Goal: Communication & Community: Answer question/provide support

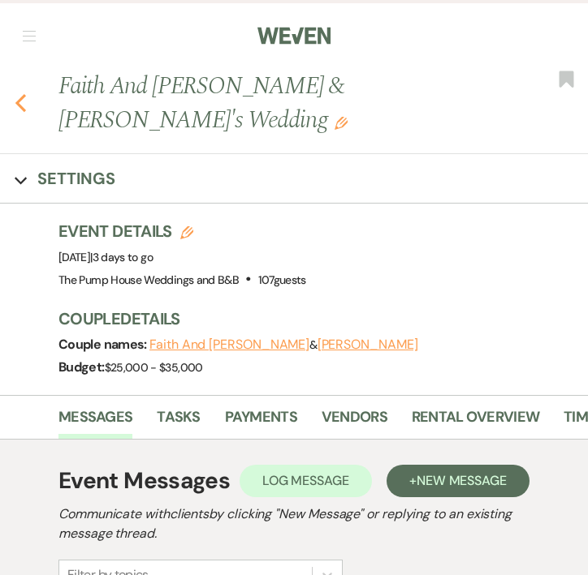
click at [24, 93] on icon "Previous" at bounding box center [21, 102] width 12 height 19
click at [20, 94] on use "button" at bounding box center [20, 103] width 11 height 18
click at [15, 93] on icon "Previous" at bounding box center [21, 102] width 12 height 19
click at [18, 93] on icon "Previous" at bounding box center [21, 102] width 12 height 19
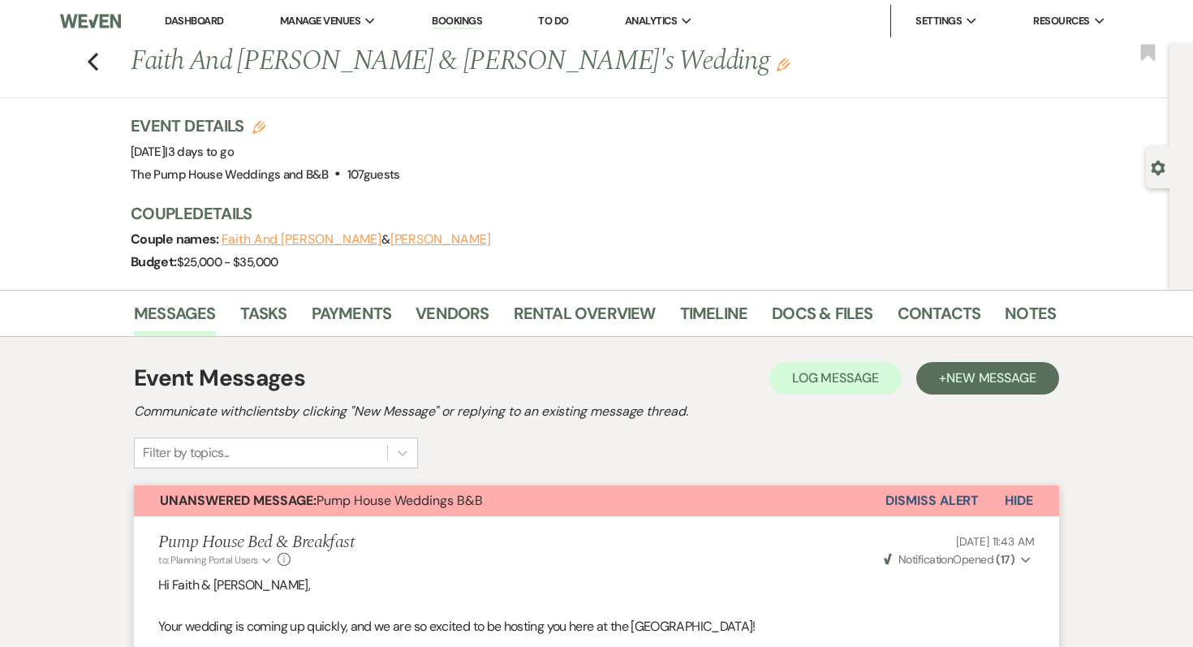
click at [202, 16] on link "Dashboard" at bounding box center [194, 21] width 58 height 14
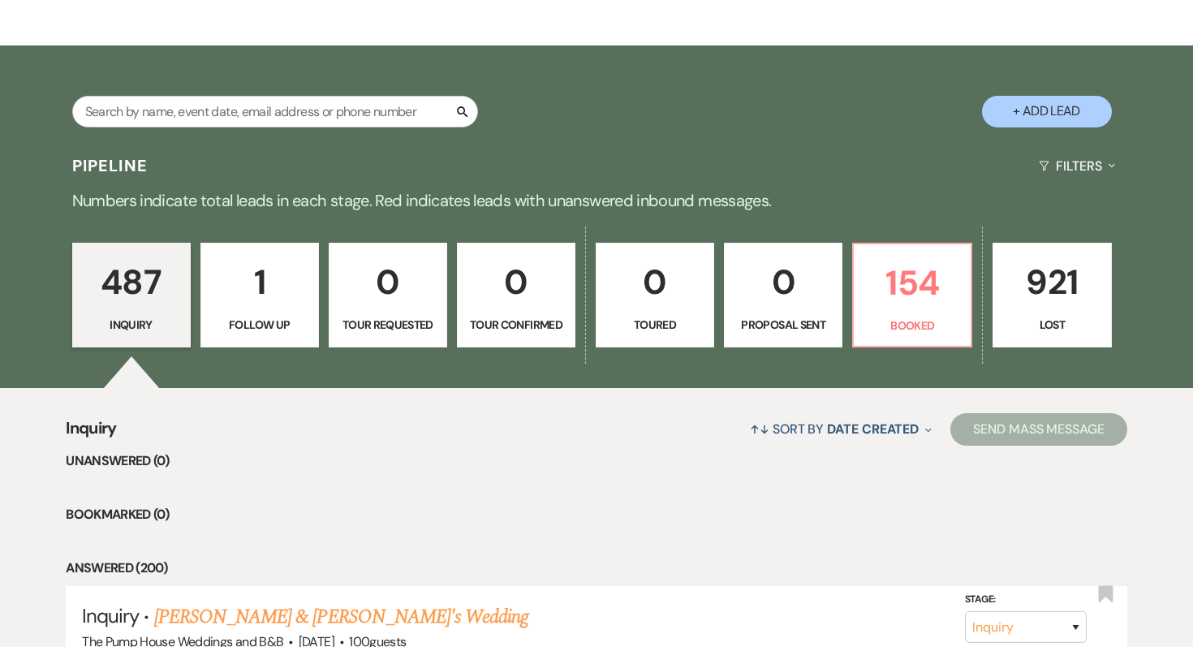
scroll to position [472, 0]
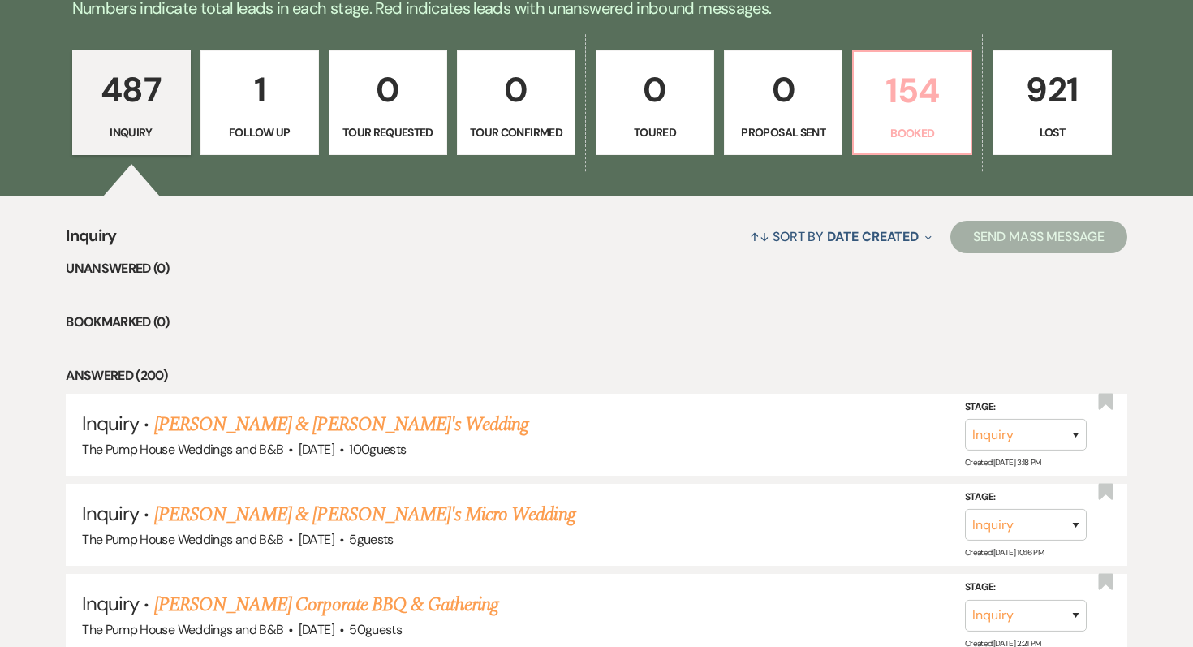
click at [587, 110] on p "154" at bounding box center [912, 90] width 97 height 54
select select "7"
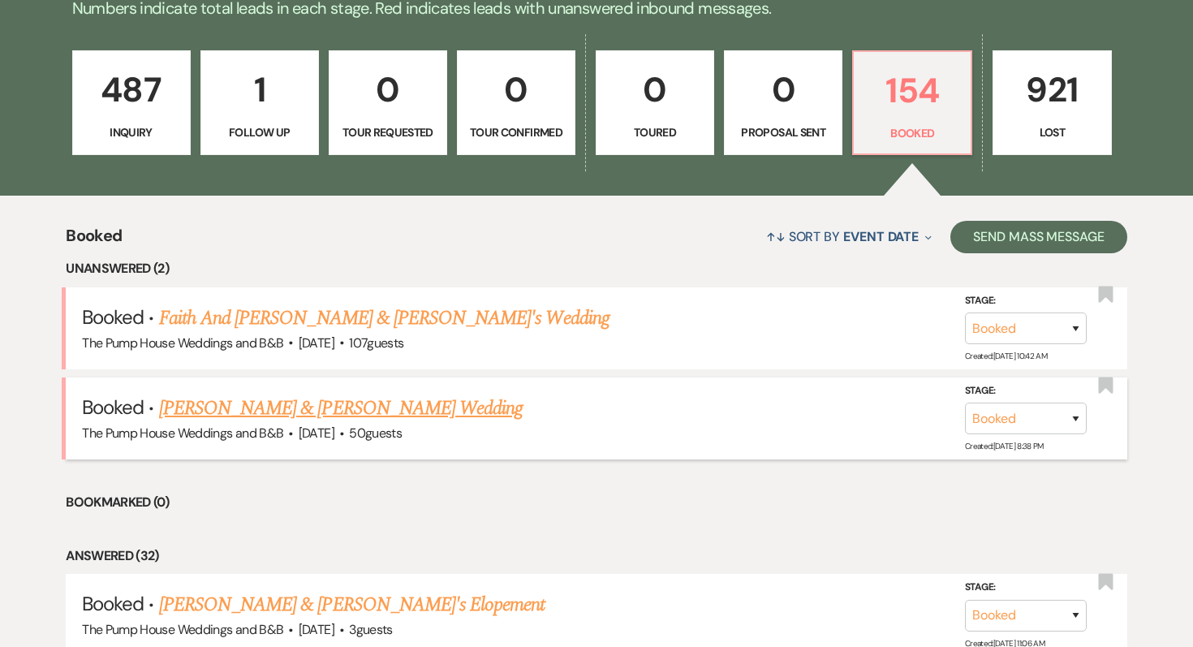
click at [398, 407] on link "[PERSON_NAME] & [PERSON_NAME] Wedding" at bounding box center [341, 408] width 364 height 29
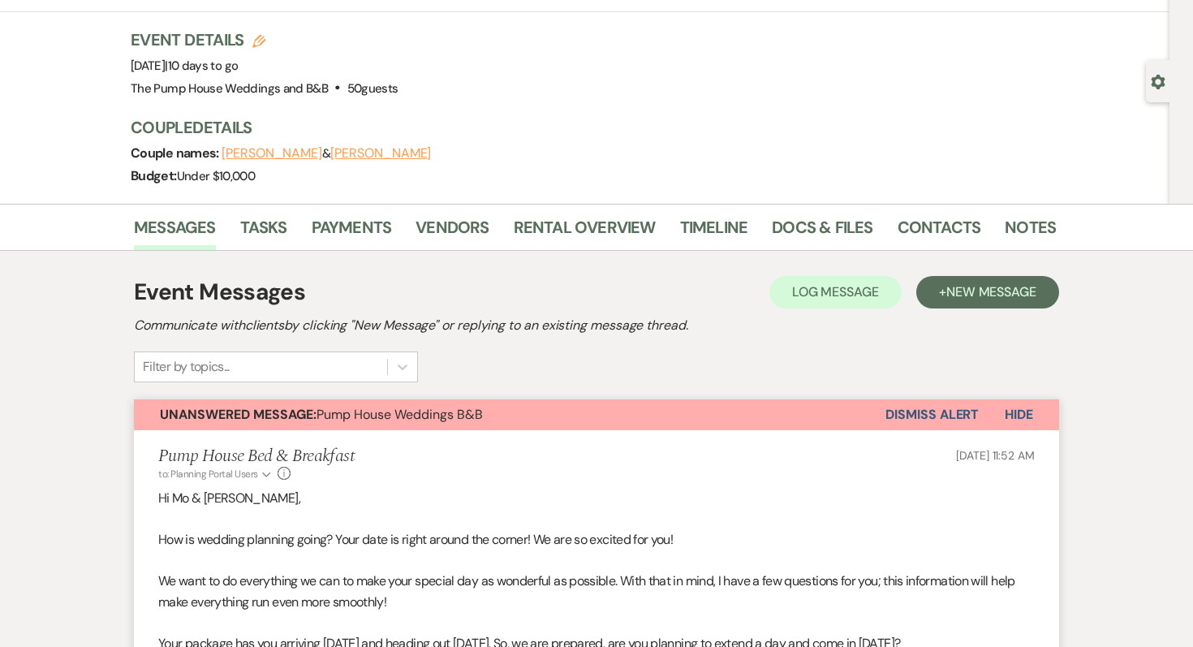
scroll to position [88, 0]
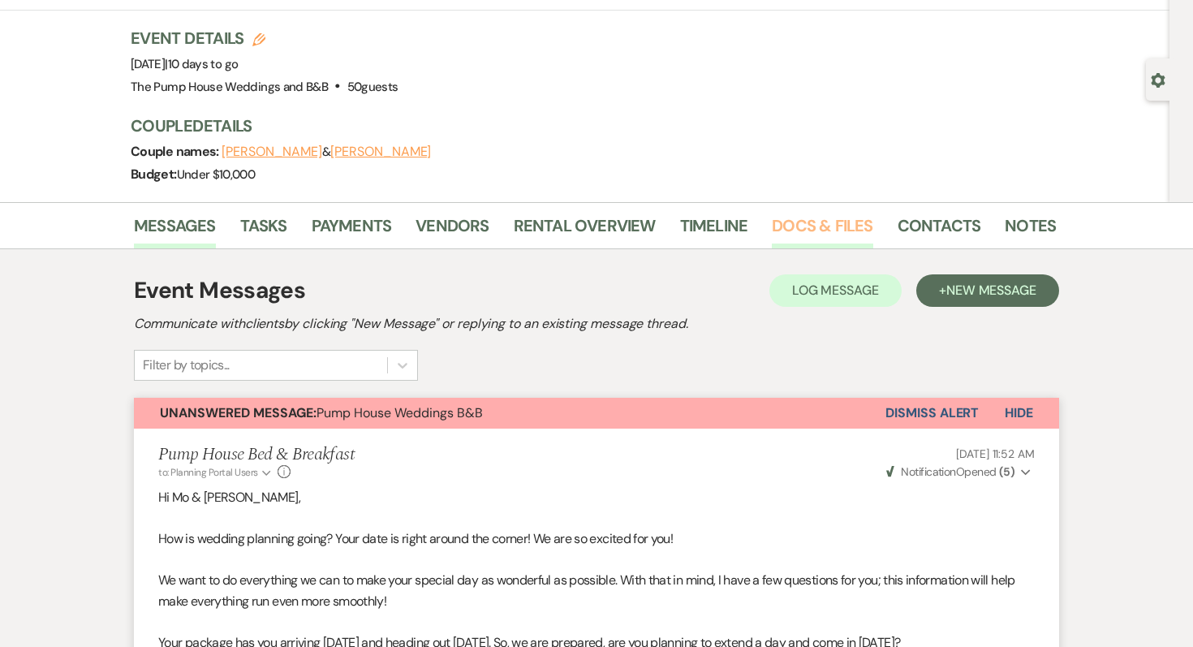
click at [587, 221] on link "Docs & Files" at bounding box center [822, 231] width 101 height 36
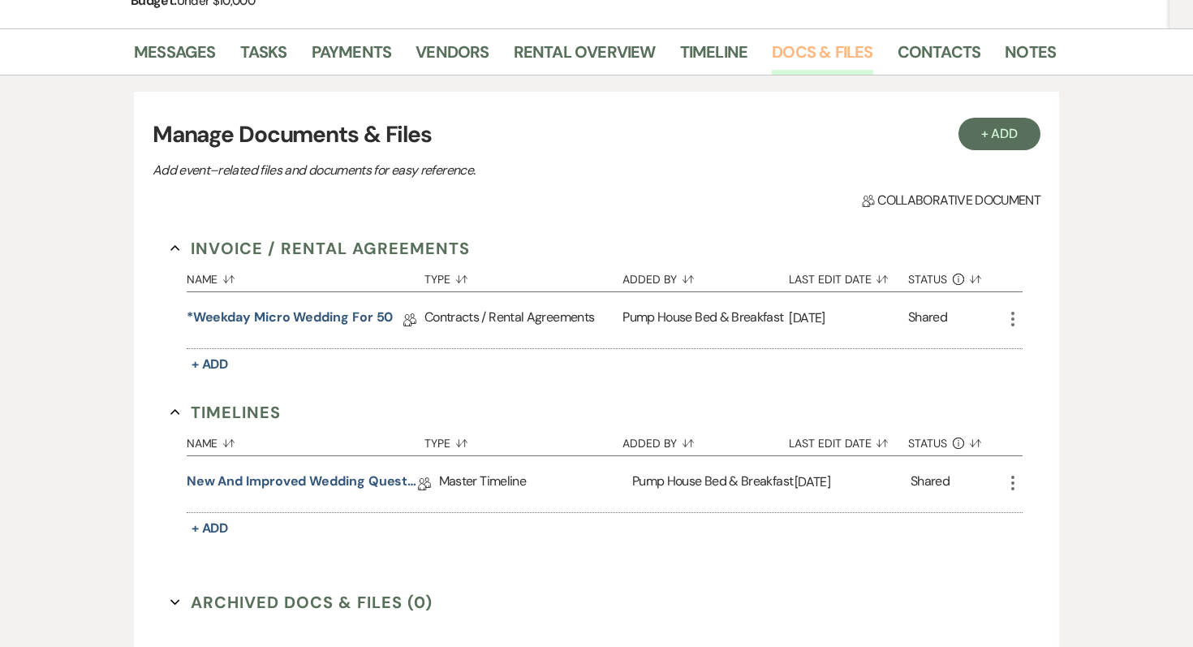
scroll to position [344, 0]
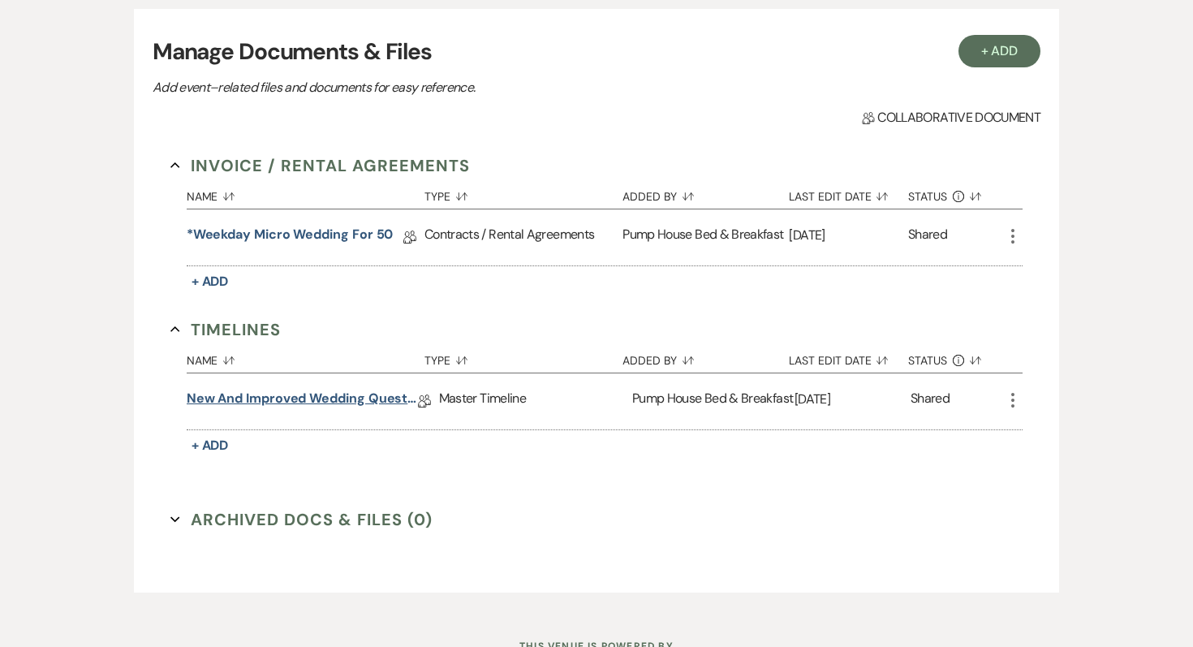
click at [347, 410] on link "New and improved Wedding Questionnaire" at bounding box center [302, 401] width 231 height 25
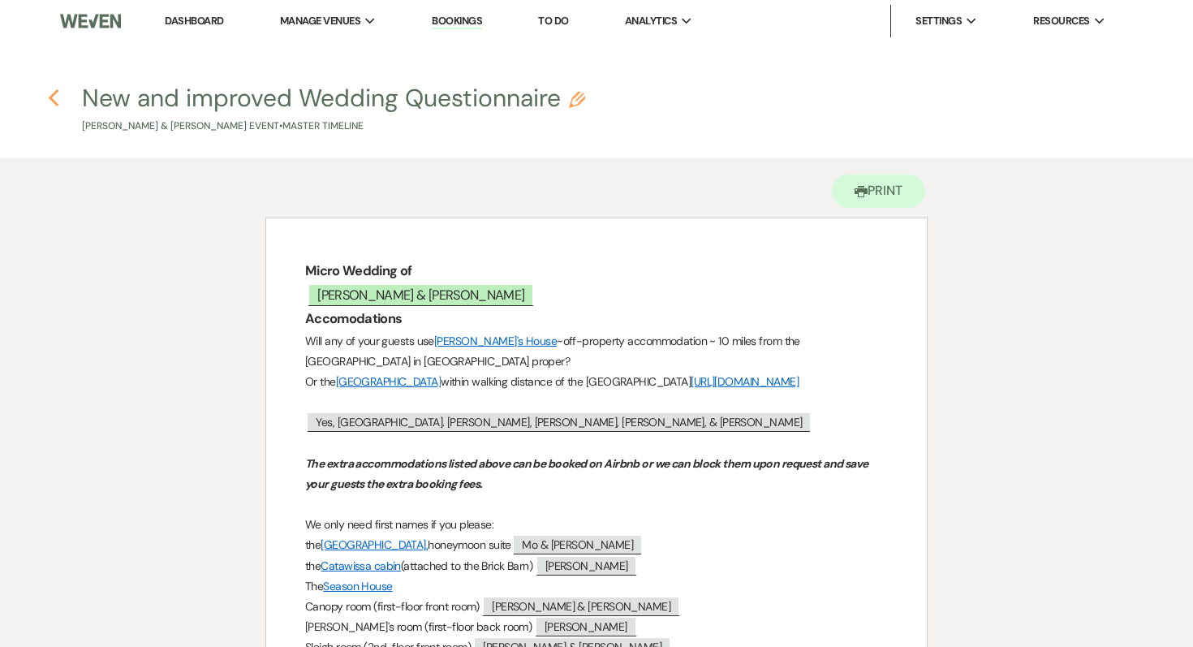
click at [53, 104] on icon "Previous" at bounding box center [54, 97] width 12 height 19
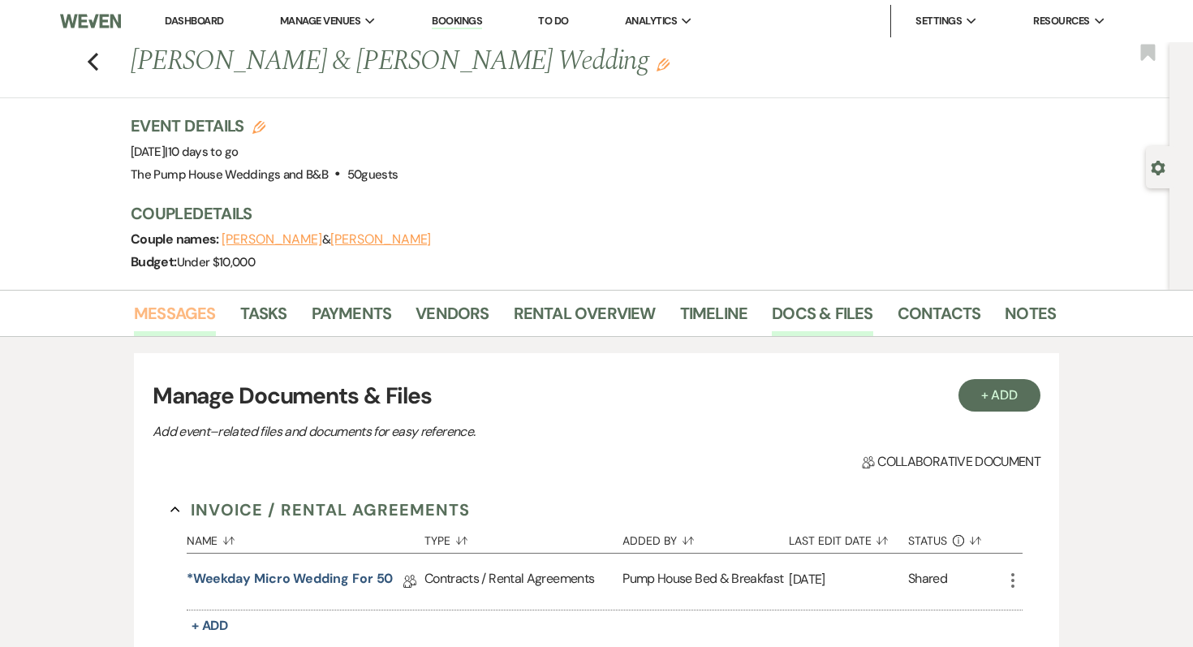
click at [187, 310] on link "Messages" at bounding box center [175, 318] width 82 height 36
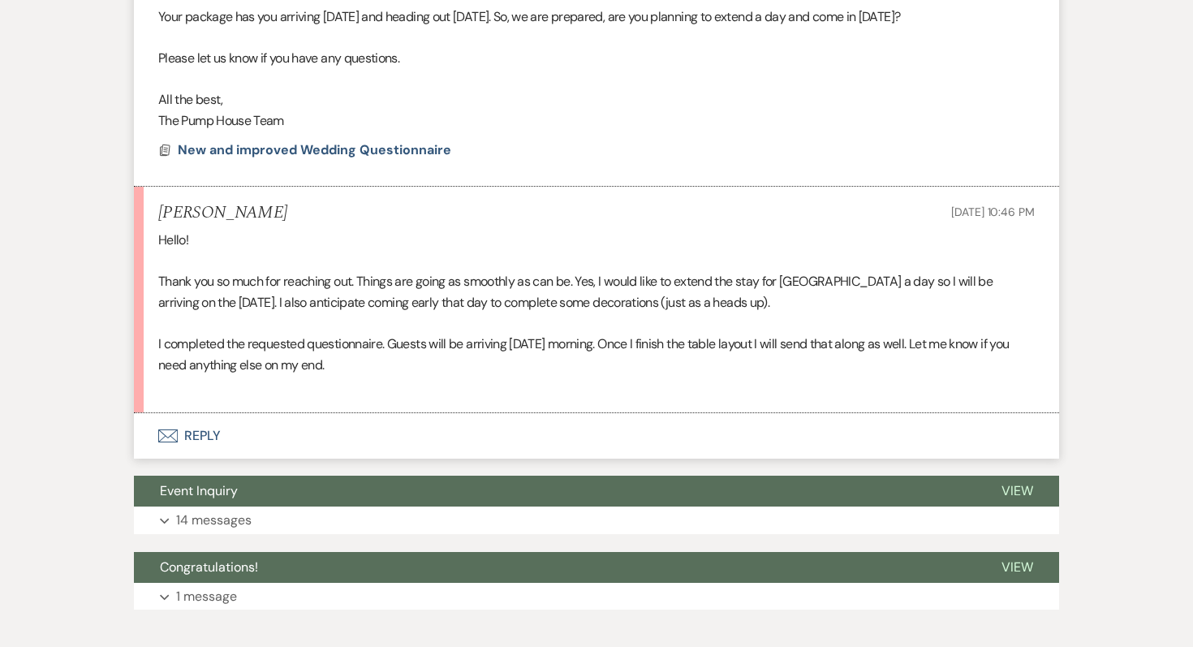
scroll to position [712, 0]
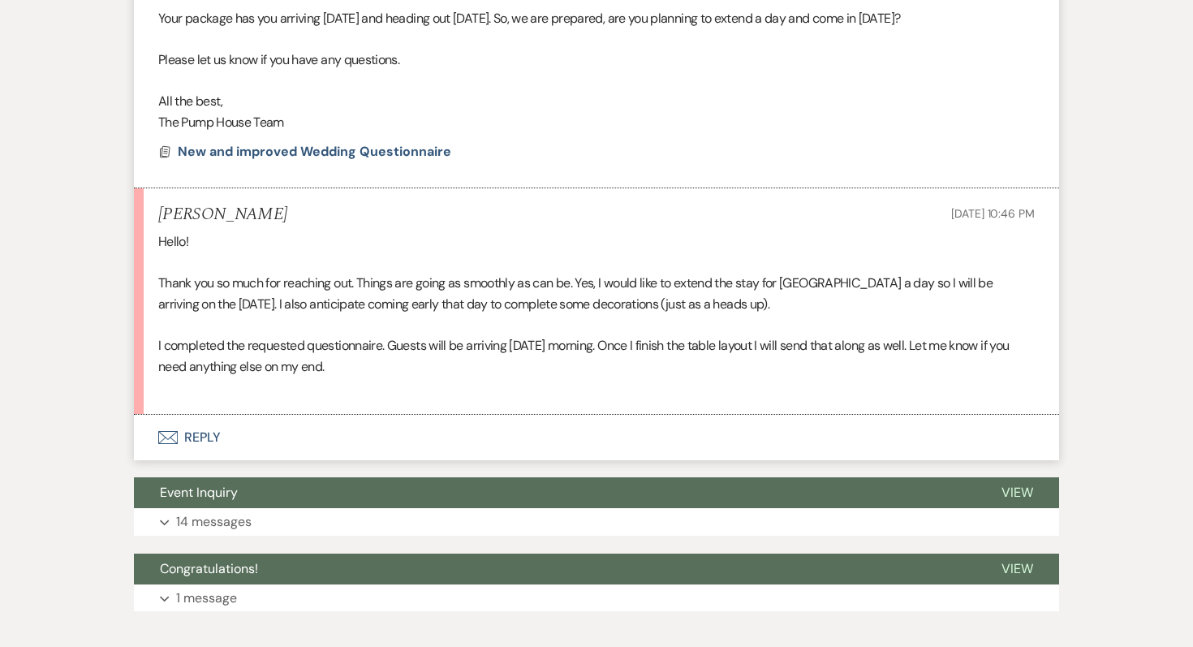
click at [196, 431] on button "Envelope Reply" at bounding box center [596, 437] width 925 height 45
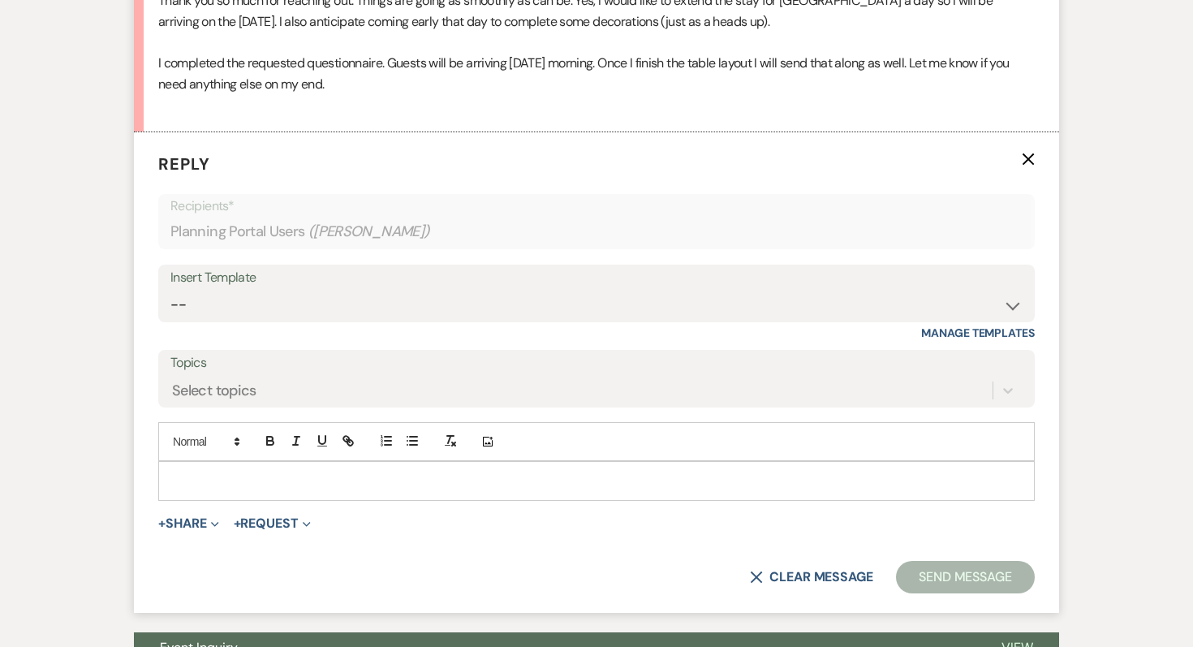
scroll to position [1043, 0]
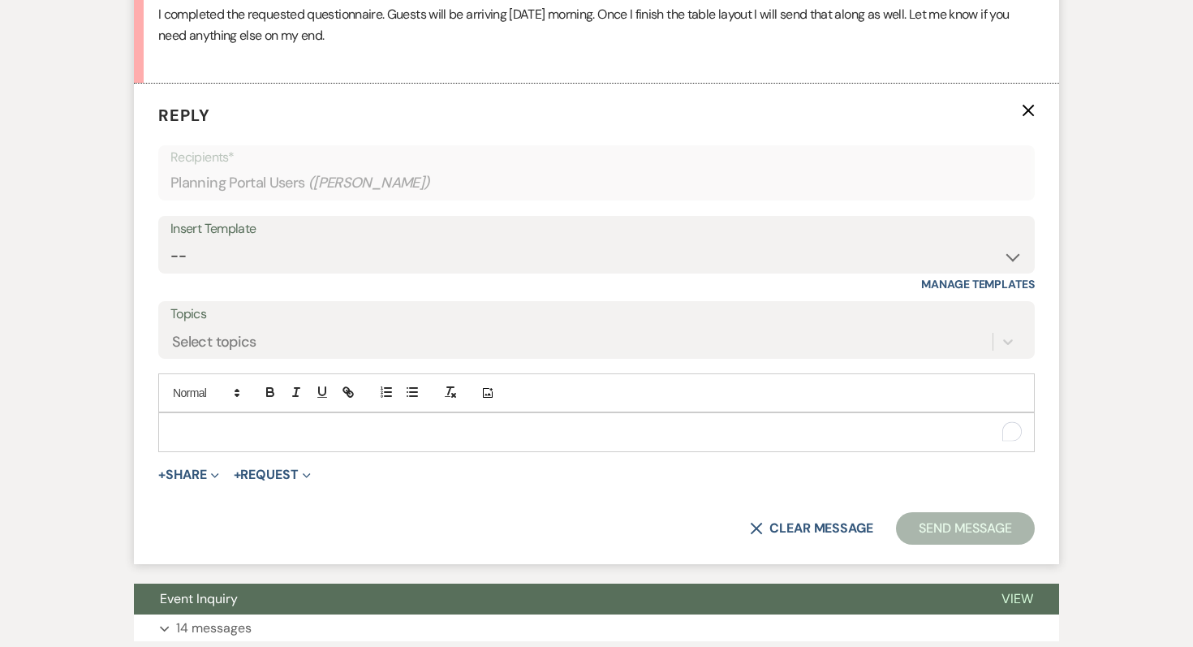
click at [204, 433] on p "To enrich screen reader interactions, please activate Accessibility in Grammarl…" at bounding box center [596, 432] width 851 height 18
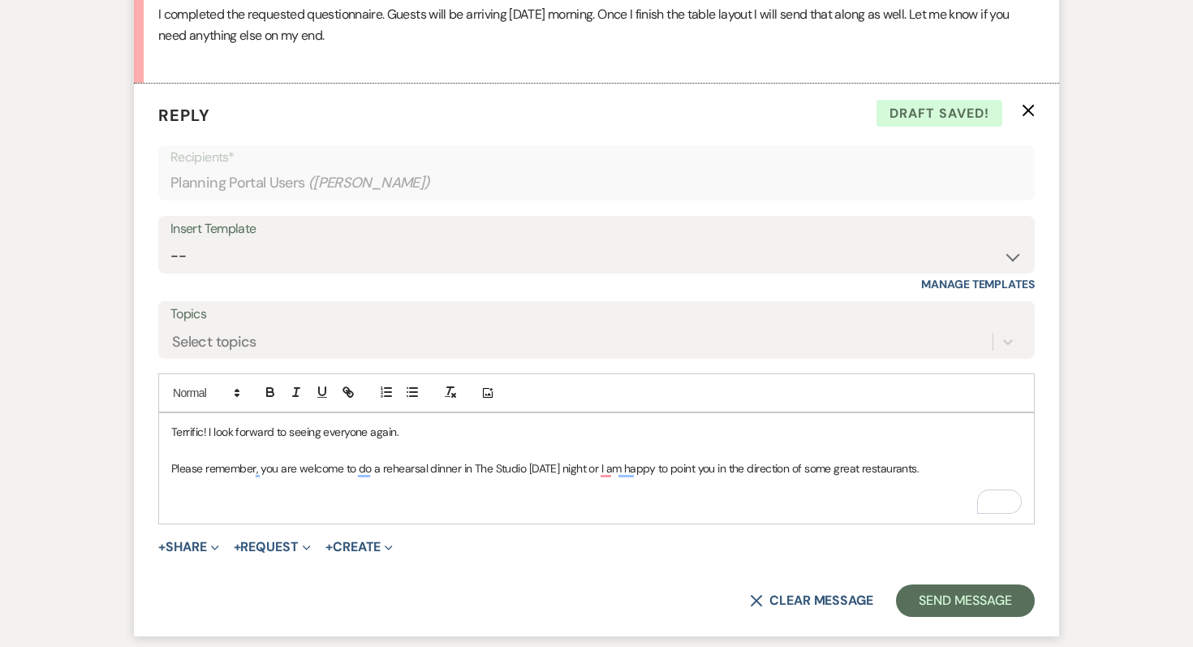
click at [191, 498] on p "To enrich screen reader interactions, please activate Accessibility in Grammarl…" at bounding box center [596, 505] width 851 height 18
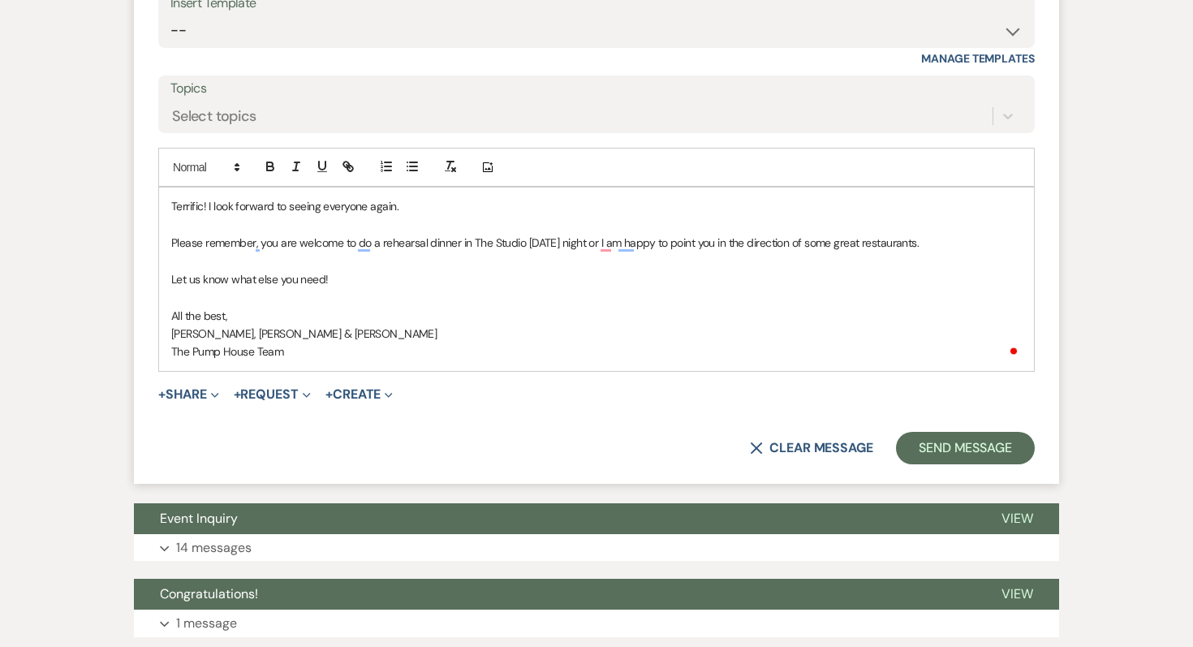
scroll to position [1298, 0]
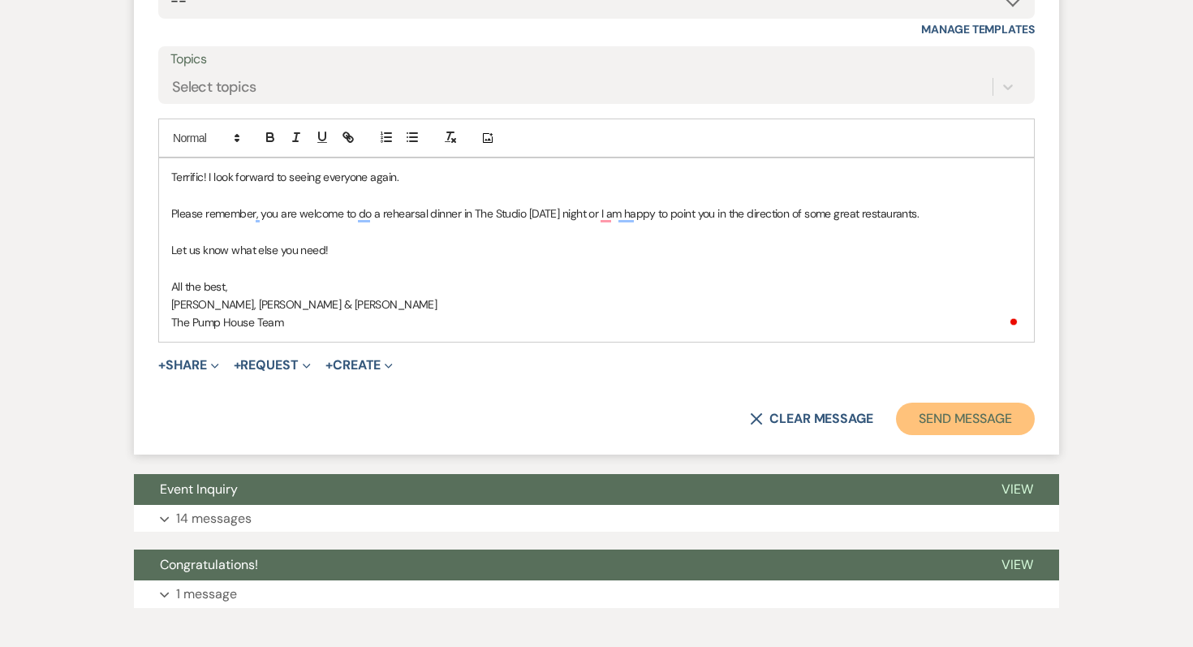
click at [587, 427] on button "Send Message" at bounding box center [965, 419] width 139 height 32
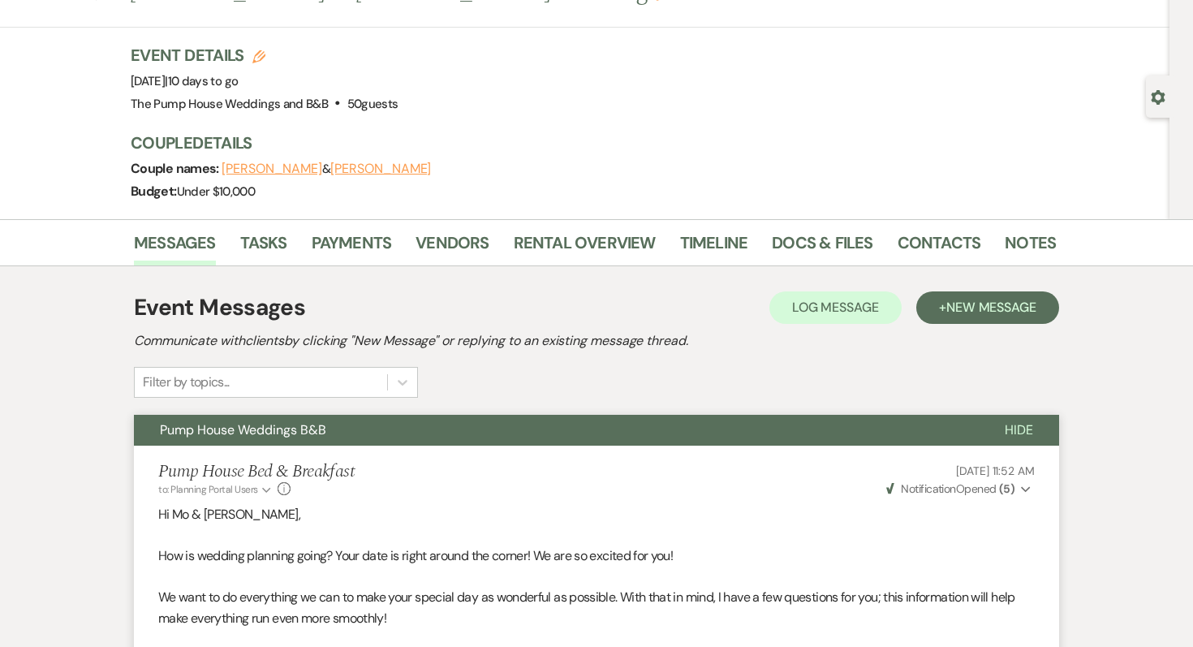
scroll to position [0, 0]
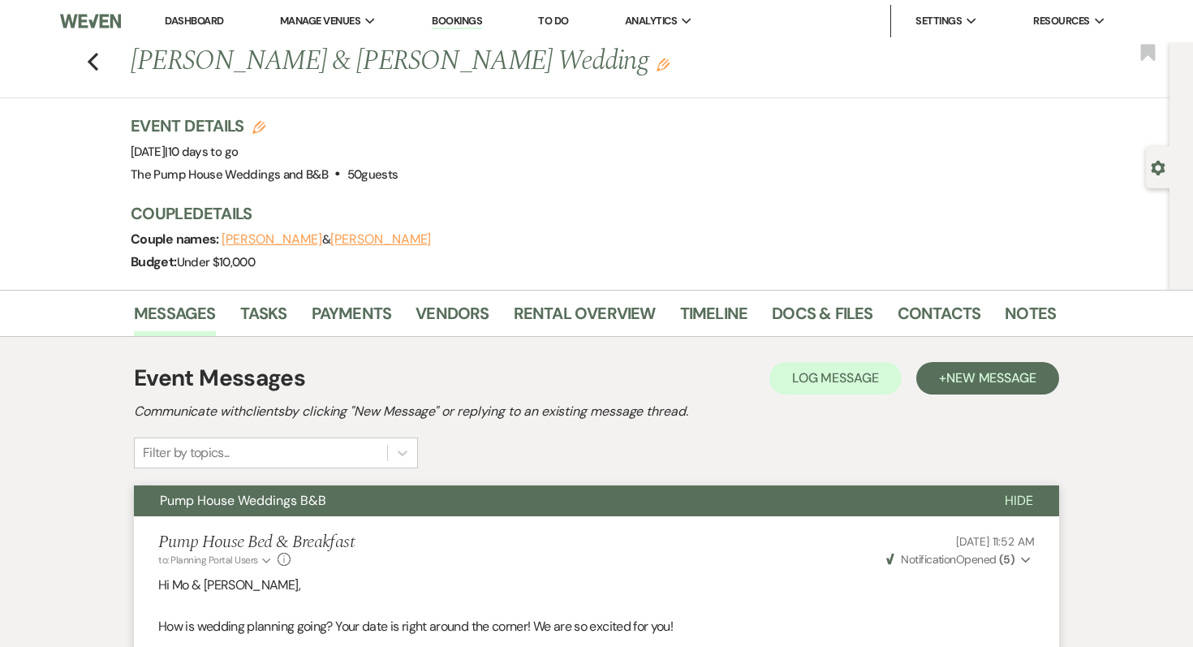
click at [184, 15] on link "Dashboard" at bounding box center [194, 21] width 58 height 14
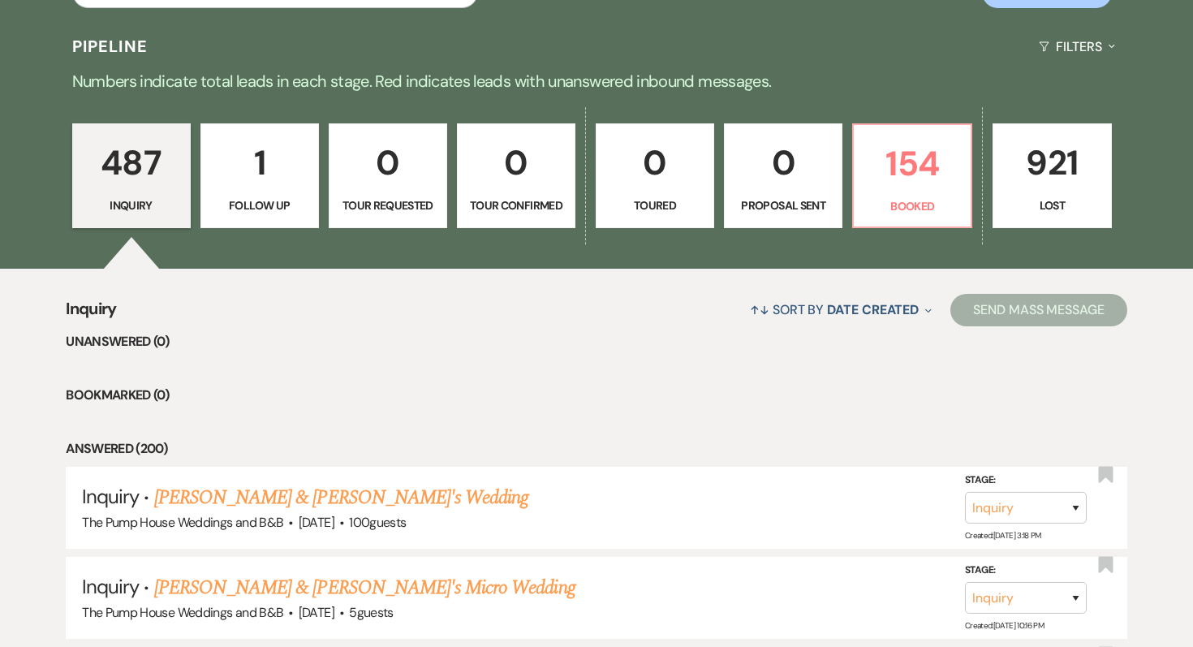
scroll to position [436, 0]
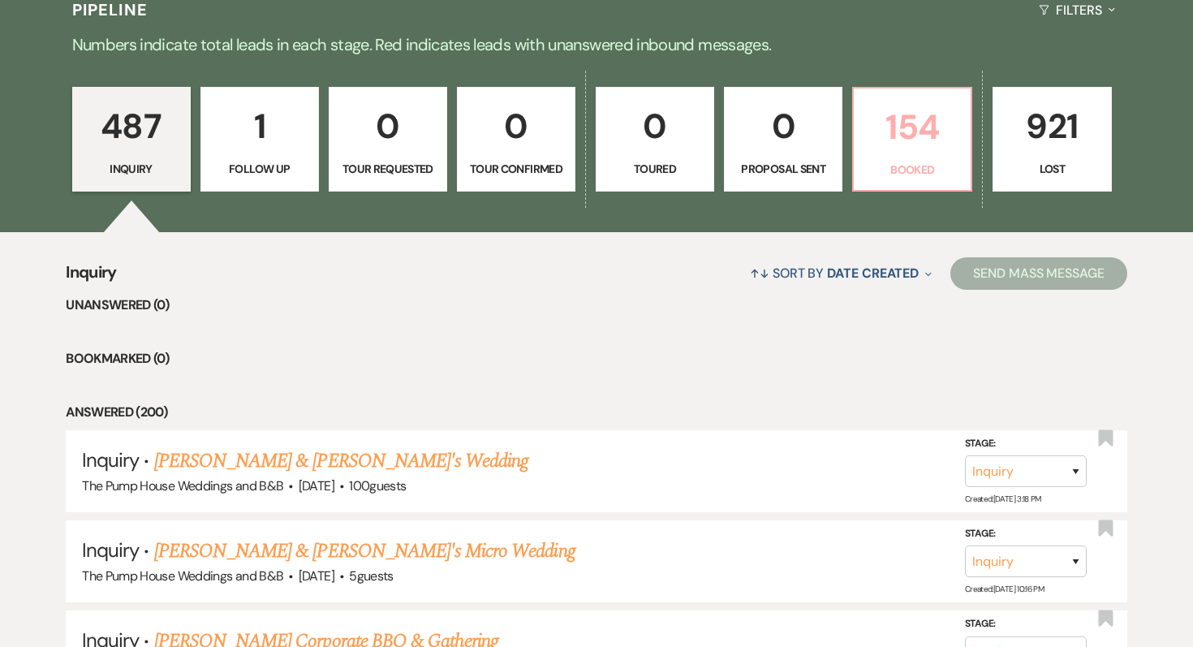
click at [587, 111] on p "154" at bounding box center [912, 127] width 97 height 54
select select "7"
